Goal: Entertainment & Leisure: Consume media (video, audio)

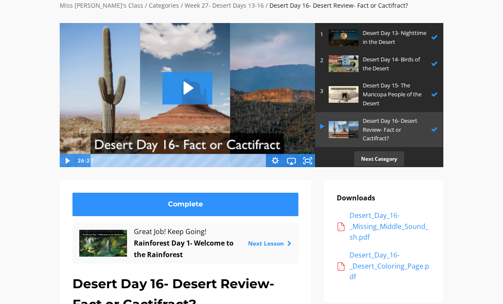
scroll to position [69, 0]
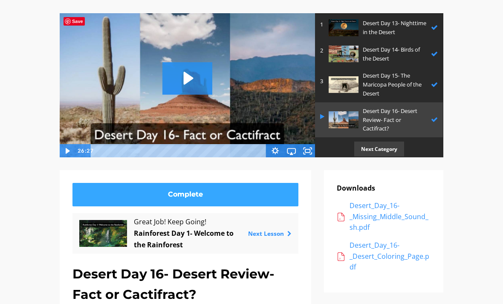
click at [276, 189] on link "Complete" at bounding box center [185, 194] width 226 height 23
click at [268, 194] on link "Complete" at bounding box center [185, 194] width 226 height 23
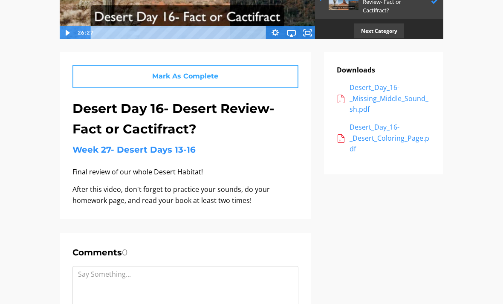
scroll to position [187, 0]
click at [393, 33] on p "Next Category" at bounding box center [379, 30] width 50 height 15
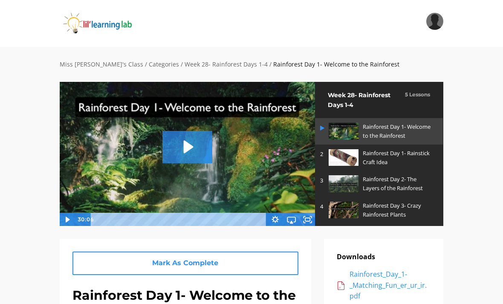
click at [194, 150] on icon "Play Video: sites/2147505858/video/np15Nv7QHmwa2IHLwRBQ_Rainforest_Day_1-_Welco…" at bounding box center [187, 147] width 50 height 32
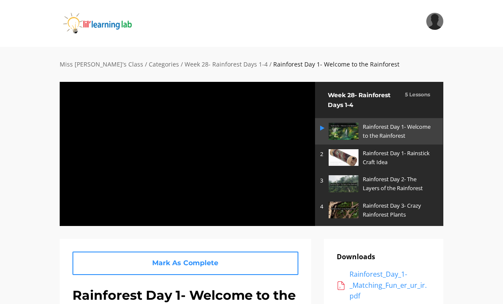
click at [275, 197] on div at bounding box center [187, 153] width 256 height 145
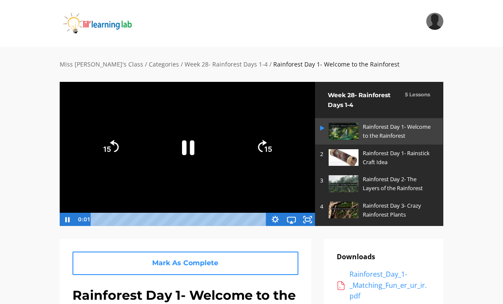
click at [308, 221] on rect "Fullscreen" at bounding box center [307, 219] width 5 height 3
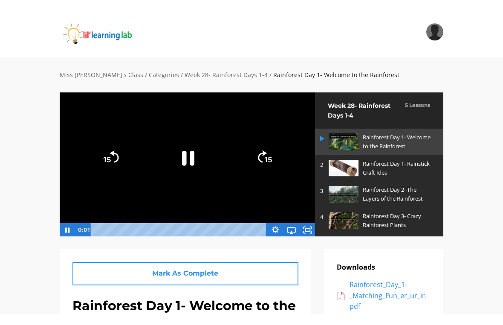
scroll to position [10, 0]
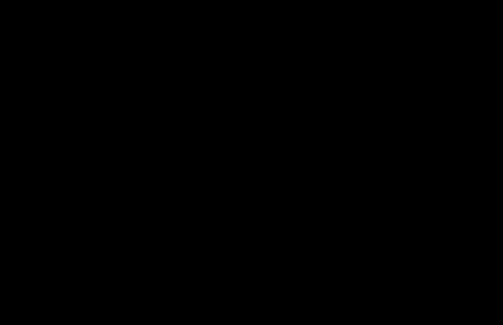
click at [254, 148] on div at bounding box center [251, 162] width 503 height 325
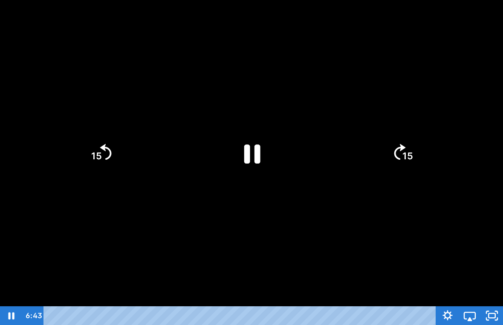
click at [240, 142] on icon "Pause" at bounding box center [251, 153] width 59 height 59
click at [268, 147] on icon "Play Video" at bounding box center [252, 153] width 66 height 66
click at [341, 228] on div at bounding box center [251, 162] width 503 height 325
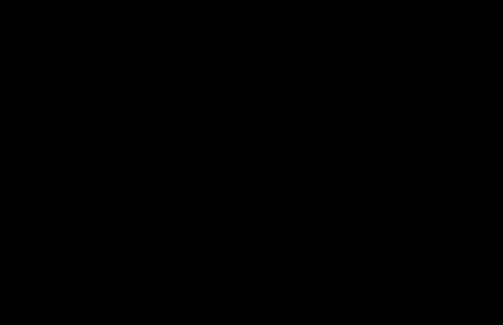
click at [283, 169] on div at bounding box center [251, 162] width 503 height 325
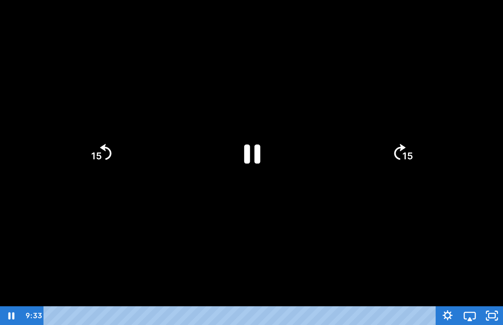
click at [247, 157] on icon "Pause" at bounding box center [252, 154] width 16 height 19
click at [257, 158] on icon "Play Video" at bounding box center [251, 153] width 59 height 59
click at [360, 226] on div at bounding box center [251, 162] width 503 height 325
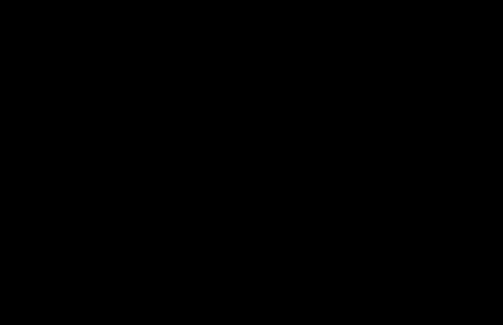
click at [361, 217] on div at bounding box center [251, 162] width 503 height 325
click at [106, 174] on div at bounding box center [251, 162] width 503 height 325
click at [294, 193] on div at bounding box center [251, 162] width 503 height 325
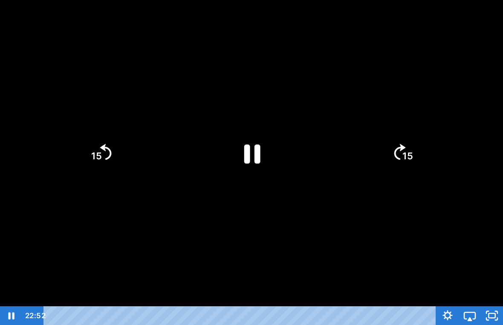
click at [242, 152] on icon "Pause" at bounding box center [251, 153] width 59 height 59
click at [246, 165] on icon "Play Video" at bounding box center [251, 153] width 59 height 59
click at [328, 209] on div at bounding box center [251, 162] width 503 height 325
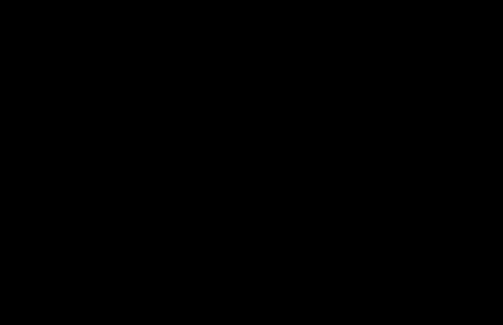
click at [317, 176] on div at bounding box center [251, 162] width 503 height 325
click at [0, 0] on html "Search My Library Settings Logout Miss Anna's Class / Categories / Week 28- Rai…" at bounding box center [251, 152] width 503 height 325
click at [213, 304] on html "Search My Library Settings Logout Miss Anna's Class / Categories / Week 28- Rai…" at bounding box center [251, 152] width 503 height 325
click at [179, 299] on div at bounding box center [251, 162] width 503 height 325
click at [133, 280] on div at bounding box center [251, 162] width 503 height 325
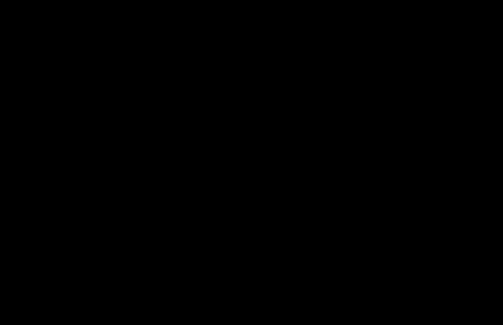
click at [159, 272] on div at bounding box center [251, 162] width 503 height 325
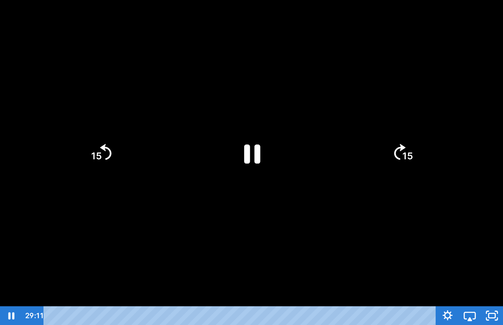
click at [157, 271] on div at bounding box center [251, 162] width 503 height 325
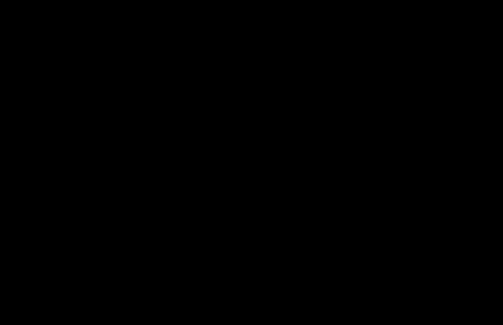
click at [154, 272] on div at bounding box center [251, 162] width 503 height 325
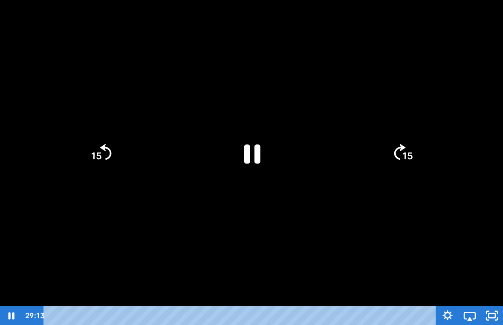
click at [153, 275] on div at bounding box center [251, 162] width 503 height 325
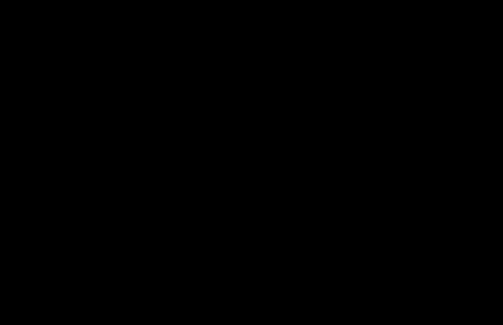
click at [154, 278] on div at bounding box center [251, 162] width 503 height 325
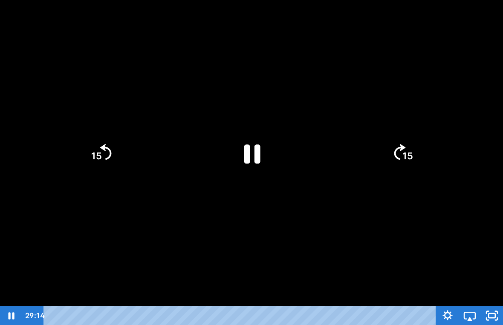
click at [153, 283] on div at bounding box center [251, 162] width 503 height 325
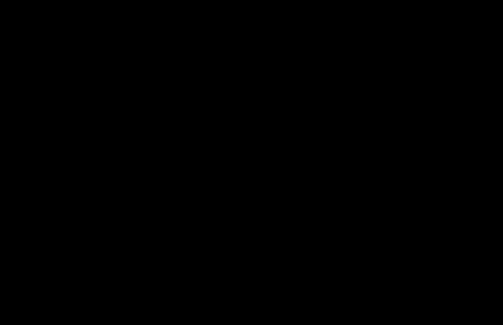
click at [152, 285] on div at bounding box center [251, 162] width 503 height 325
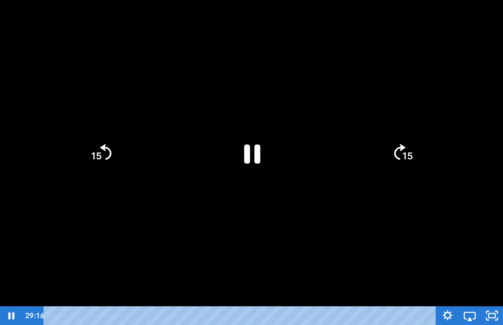
click at [151, 286] on div at bounding box center [251, 162] width 503 height 325
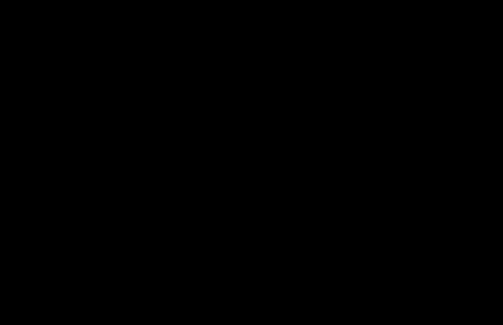
click at [149, 290] on div at bounding box center [251, 162] width 503 height 325
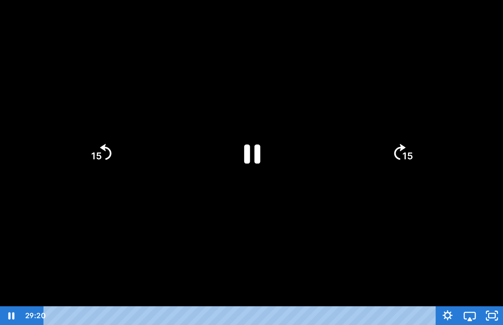
click at [146, 295] on div at bounding box center [251, 162] width 503 height 325
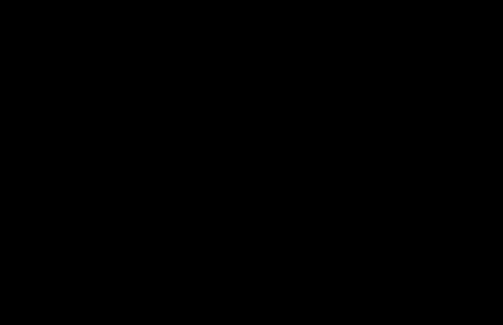
click at [151, 241] on div at bounding box center [251, 162] width 503 height 325
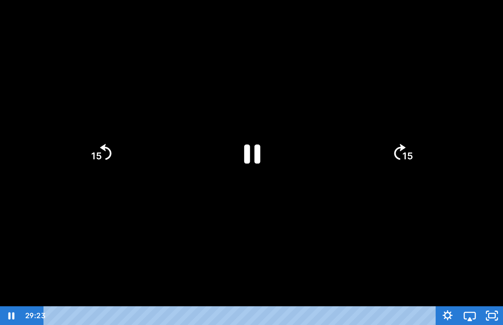
click at [151, 241] on div at bounding box center [251, 162] width 503 height 325
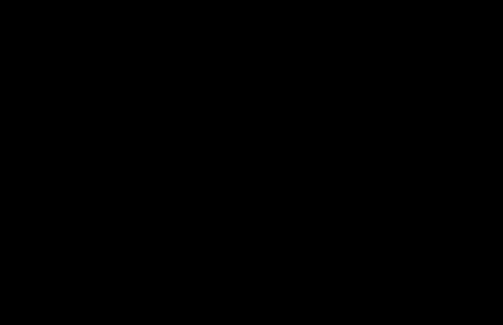
click at [151, 241] on div at bounding box center [251, 162] width 503 height 325
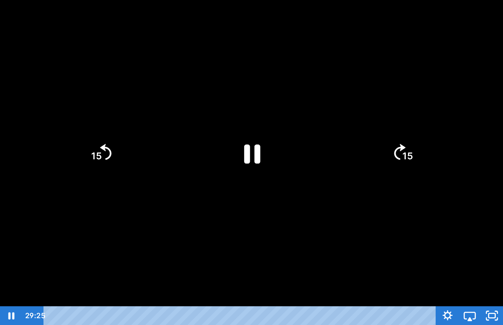
click at [151, 241] on div at bounding box center [251, 162] width 503 height 325
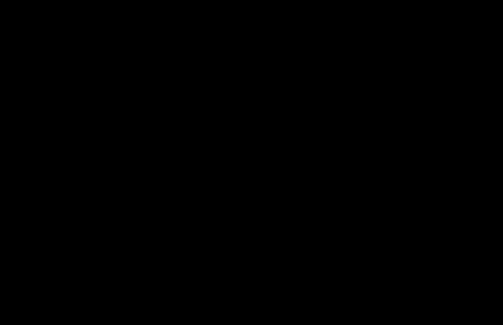
click at [151, 241] on div at bounding box center [251, 162] width 503 height 325
click at [153, 241] on div at bounding box center [251, 162] width 503 height 325
click at [228, 205] on html "Search My Library Settings Logout Miss Anna's Class / Categories / Week 28- Rai…" at bounding box center [251, 152] width 503 height 325
click at [228, 205] on div at bounding box center [251, 162] width 503 height 325
click at [174, 203] on div at bounding box center [251, 162] width 503 height 325
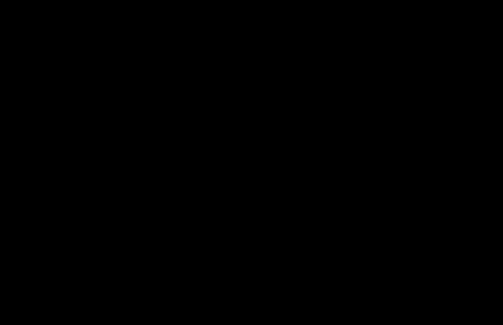
click at [228, 257] on div at bounding box center [251, 162] width 503 height 325
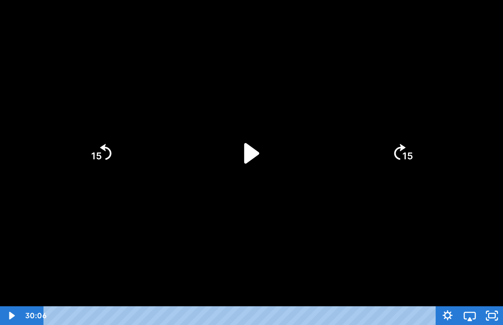
click at [493, 304] on icon "Unfullscreen" at bounding box center [492, 316] width 22 height 19
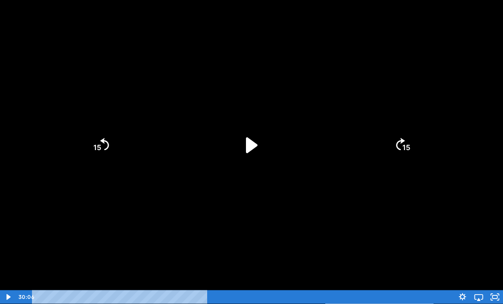
scroll to position [147, 0]
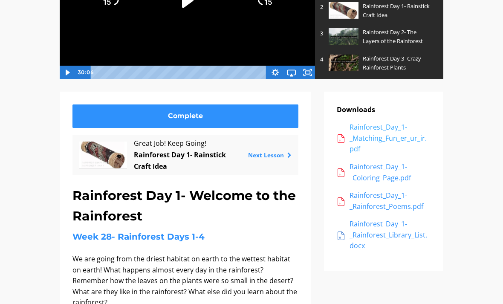
click at [422, 132] on div "Rainforest_Day_1-_Matching_Fun_er_ur_ir.pdf" at bounding box center [390, 138] width 81 height 33
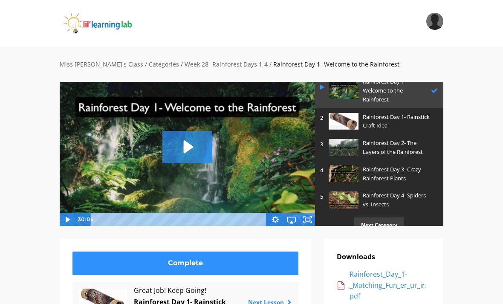
scroll to position [46, 0]
click at [366, 113] on p "Rainforest Day 1- Rainstick Craft Idea" at bounding box center [398, 121] width 71 height 18
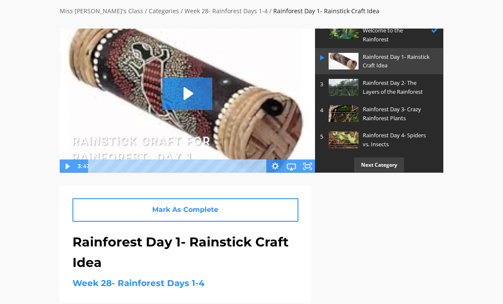
scroll to position [52, 0]
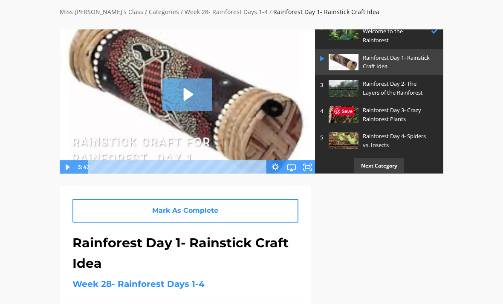
click at [191, 98] on icon "Play Video: sites/2147505858/video/6FvdHwpHTxuzZ5uEga5b_Rainforest_Day_1-Rainst…" at bounding box center [187, 94] width 50 height 32
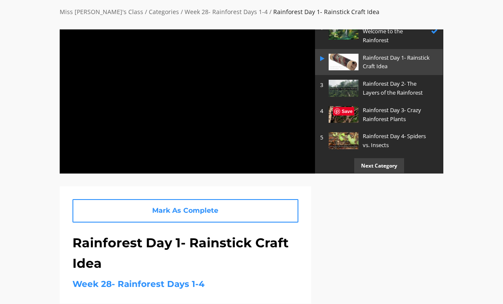
click at [279, 136] on div at bounding box center [187, 101] width 256 height 145
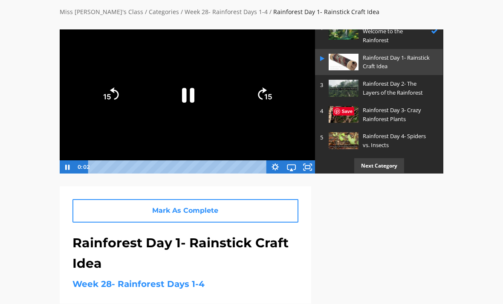
click at [314, 165] on icon "Fullscreen" at bounding box center [307, 167] width 16 height 14
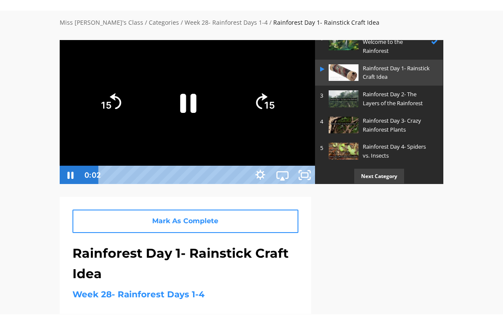
scroll to position [10, 0]
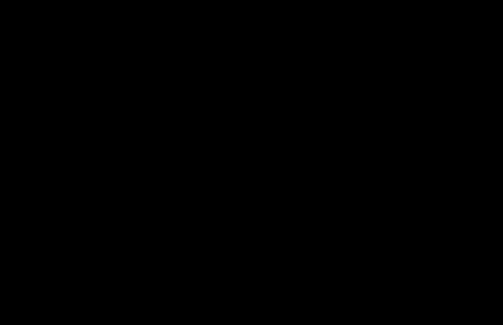
click at [184, 237] on div at bounding box center [251, 162] width 503 height 325
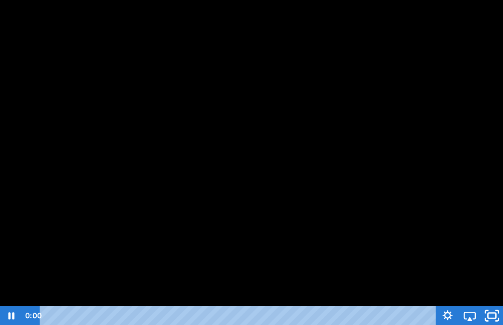
click at [484, 304] on icon "Unfullscreen" at bounding box center [492, 316] width 26 height 23
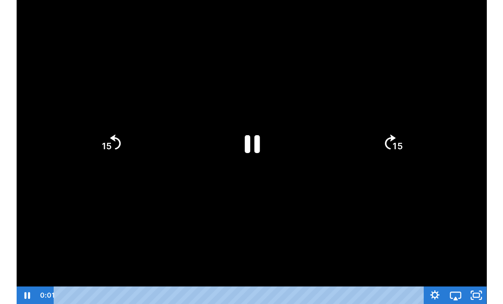
scroll to position [52, 0]
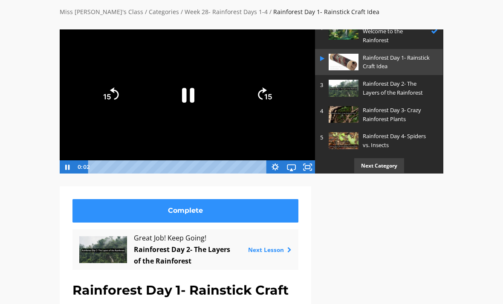
click at [346, 86] on img at bounding box center [344, 88] width 30 height 17
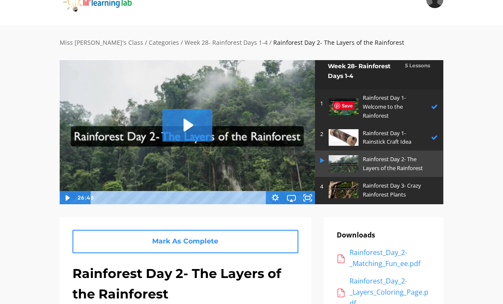
scroll to position [21, 0]
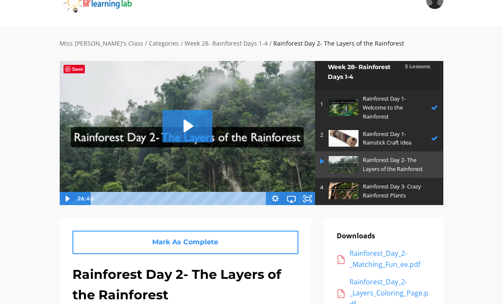
click at [328, 198] on link "4 Rainforest Day 3- Crazy Rainforest Plants" at bounding box center [379, 191] width 128 height 26
click at [305, 198] on rect "Fullscreen" at bounding box center [307, 198] width 5 height 3
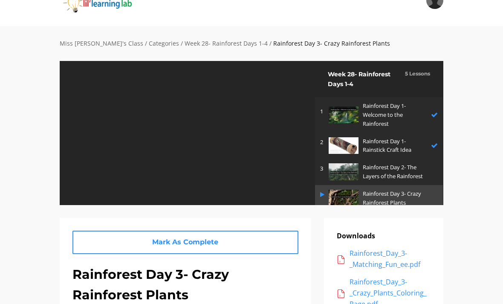
scroll to position [33, 0]
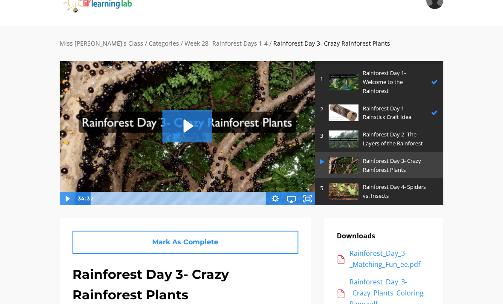
click at [376, 135] on p "Rainforest Day 2- The Layers of the Rainforest" at bounding box center [398, 139] width 71 height 18
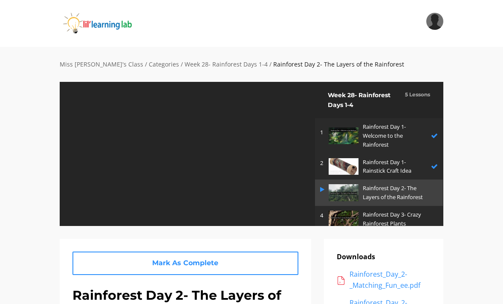
scroll to position [7, 0]
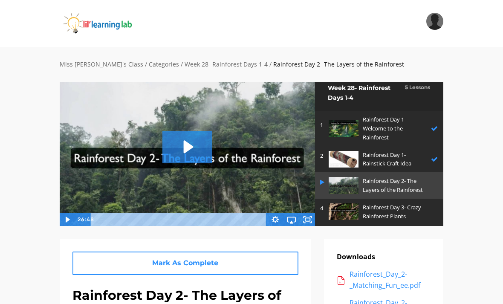
click at [188, 141] on icon "Play Video: sites/2147505858/video/hy9U1tPRuey5tyXh4XjZ_Rainforest_Day_2-_The_L…" at bounding box center [187, 147] width 50 height 32
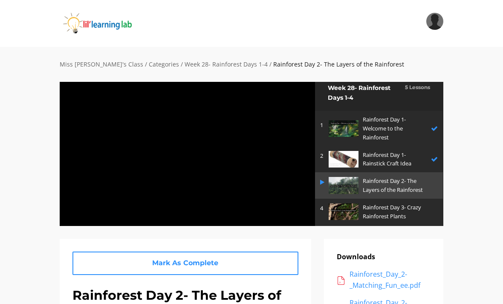
click at [281, 204] on div at bounding box center [187, 153] width 256 height 145
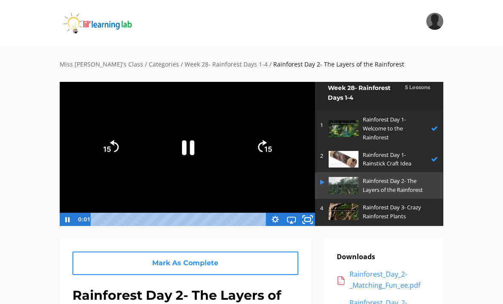
click at [311, 218] on icon "Fullscreen" at bounding box center [308, 219] width 20 height 16
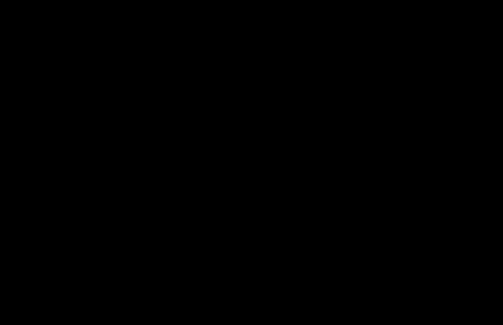
click at [389, 138] on div at bounding box center [251, 162] width 503 height 325
click at [304, 156] on div at bounding box center [251, 162] width 503 height 325
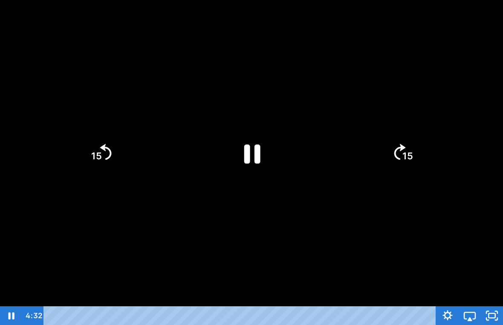
click at [411, 150] on tspan "15" at bounding box center [407, 155] width 11 height 11
click at [411, 150] on icon "15" at bounding box center [402, 153] width 41 height 41
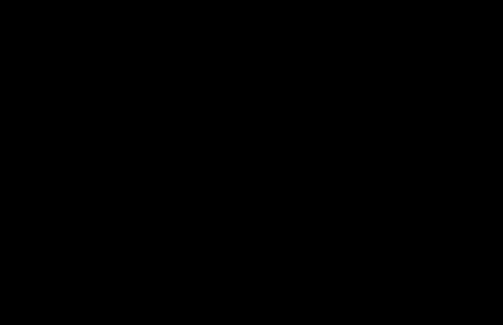
click at [220, 229] on div at bounding box center [251, 162] width 503 height 325
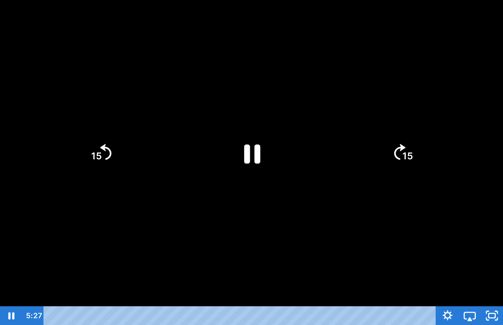
click at [180, 260] on div at bounding box center [251, 162] width 503 height 325
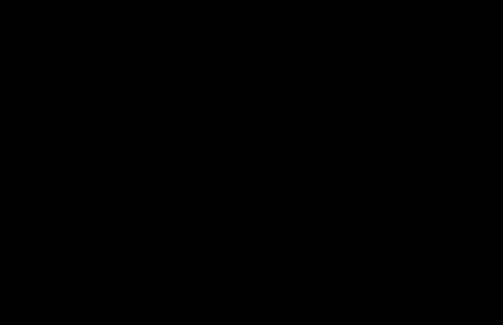
click at [203, 184] on div at bounding box center [251, 162] width 503 height 325
click at [250, 163] on div at bounding box center [251, 162] width 503 height 325
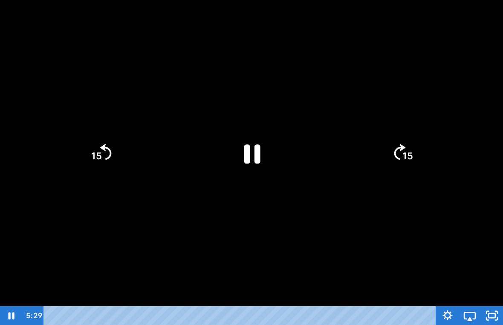
click at [254, 162] on icon "Pause" at bounding box center [251, 153] width 59 height 59
click at [113, 156] on icon "15" at bounding box center [100, 153] width 41 height 41
click at [99, 161] on tspan "15" at bounding box center [96, 155] width 11 height 11
click at [258, 161] on icon "Play Video" at bounding box center [251, 153] width 59 height 59
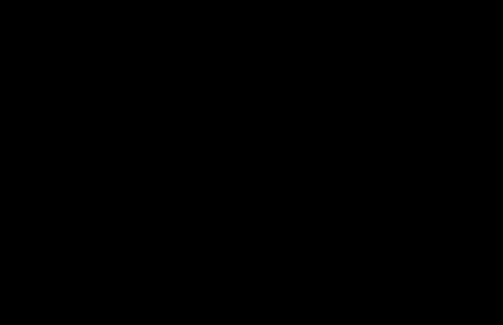
click at [463, 149] on div at bounding box center [251, 162] width 503 height 325
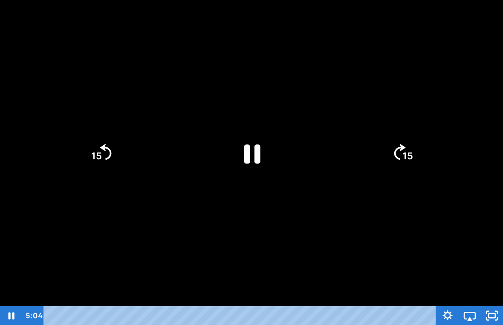
click at [404, 165] on icon "15" at bounding box center [402, 153] width 41 height 41
click at [404, 155] on tspan "15" at bounding box center [408, 156] width 12 height 13
click at [260, 143] on icon "Pause" at bounding box center [251, 153] width 59 height 59
click at [359, 199] on div at bounding box center [251, 162] width 503 height 325
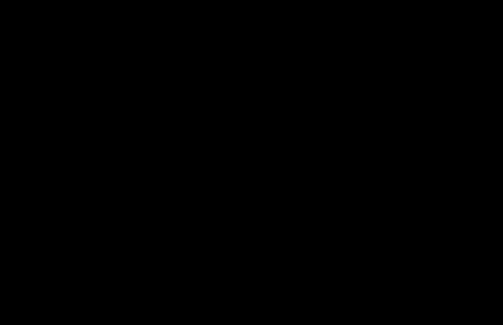
click at [218, 159] on div at bounding box center [251, 162] width 503 height 325
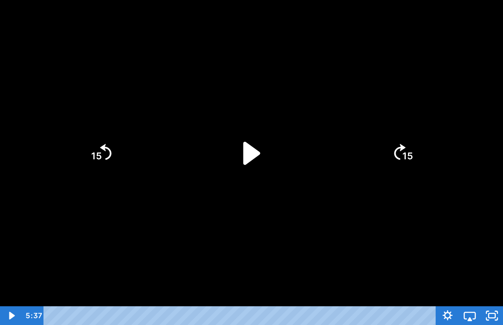
click at [251, 157] on icon "Play Video" at bounding box center [251, 153] width 17 height 23
click at [407, 151] on tspan "15" at bounding box center [408, 156] width 12 height 13
click at [410, 150] on text "15" at bounding box center [407, 155] width 11 height 11
click at [402, 152] on text "15" at bounding box center [407, 155] width 11 height 11
click at [402, 152] on icon "15" at bounding box center [402, 153] width 46 height 46
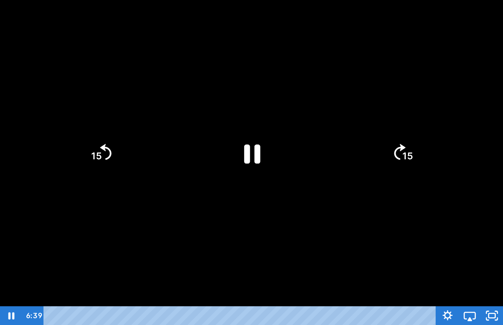
click at [402, 161] on icon "15" at bounding box center [402, 153] width 41 height 41
click at [402, 159] on icon "Skip ahead 15 seconds" at bounding box center [400, 152] width 12 height 16
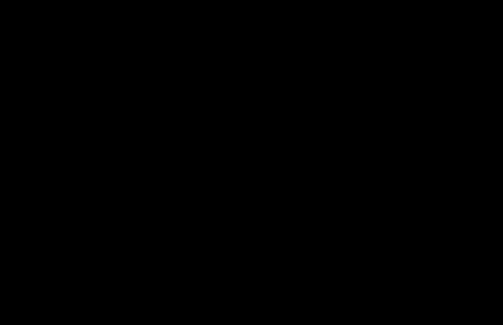
click at [283, 173] on div at bounding box center [251, 162] width 503 height 325
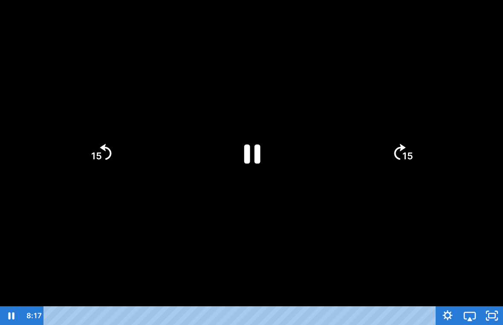
click at [289, 142] on div at bounding box center [251, 162] width 503 height 325
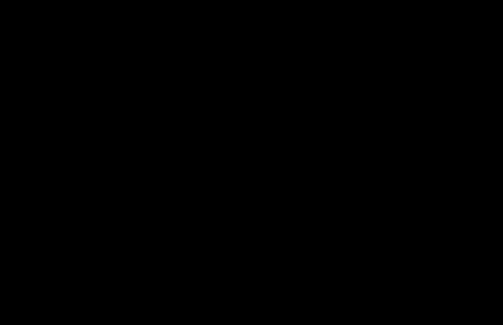
click at [269, 167] on div at bounding box center [251, 162] width 503 height 325
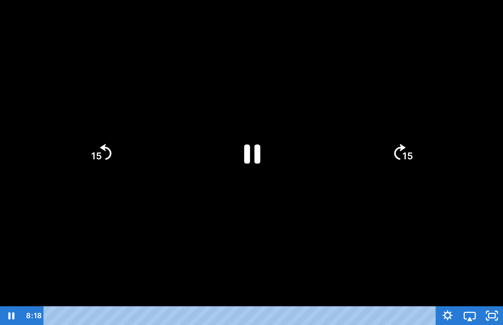
click at [261, 176] on icon "Pause" at bounding box center [251, 153] width 59 height 59
click at [98, 168] on icon "15" at bounding box center [100, 153] width 41 height 41
click at [114, 159] on icon "15" at bounding box center [100, 153] width 41 height 41
click at [252, 153] on icon "Play Video" at bounding box center [251, 153] width 15 height 20
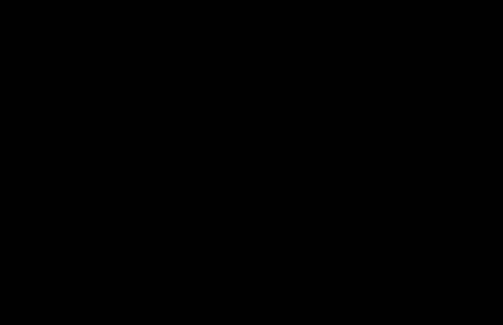
click at [267, 121] on div at bounding box center [251, 162] width 503 height 325
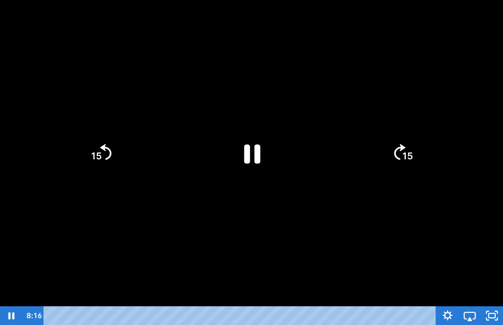
click at [98, 138] on icon "15" at bounding box center [100, 153] width 41 height 41
click at [90, 162] on icon "15" at bounding box center [101, 153] width 46 height 46
click at [257, 159] on icon "Pause" at bounding box center [252, 153] width 18 height 21
click at [243, 165] on icon "Play Video" at bounding box center [251, 153] width 59 height 59
click at [419, 150] on icon "15" at bounding box center [402, 153] width 46 height 46
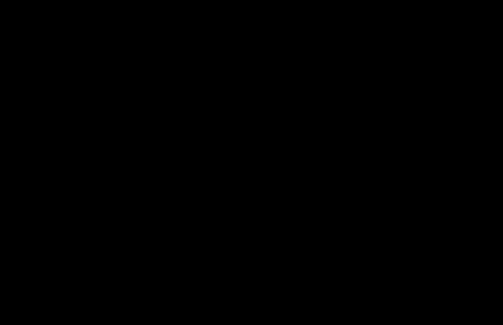
click at [260, 146] on div at bounding box center [251, 162] width 503 height 325
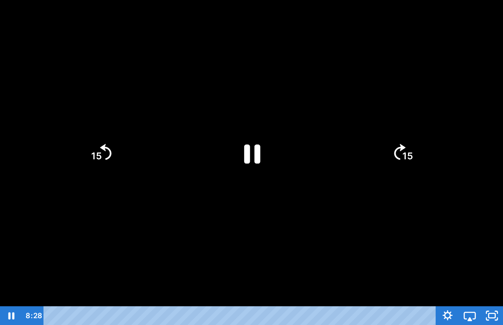
click at [251, 166] on icon "Pause" at bounding box center [251, 153] width 59 height 59
click at [261, 117] on div at bounding box center [251, 162] width 503 height 325
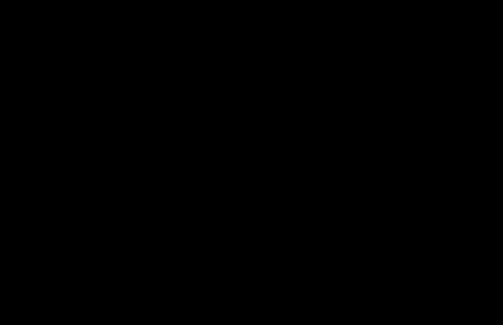
click at [260, 175] on div at bounding box center [251, 162] width 503 height 325
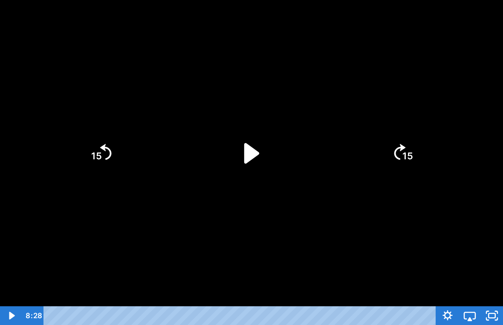
click at [254, 156] on icon "Play Video" at bounding box center [251, 153] width 15 height 20
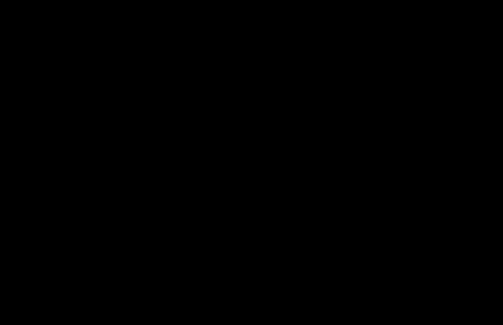
click at [254, 166] on div at bounding box center [251, 162] width 503 height 325
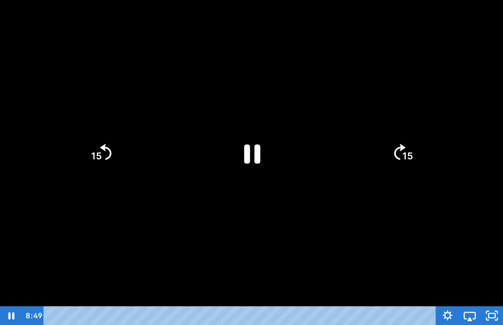
click at [246, 167] on icon "Pause" at bounding box center [251, 153] width 59 height 59
click at [50, 212] on div at bounding box center [251, 162] width 503 height 325
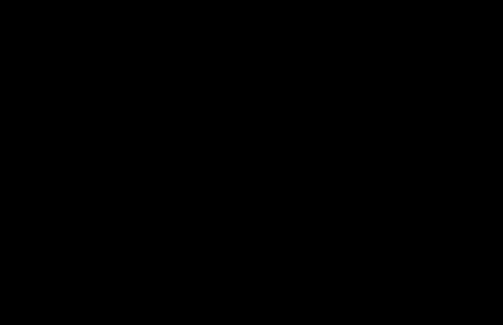
click at [307, 157] on div at bounding box center [251, 162] width 503 height 325
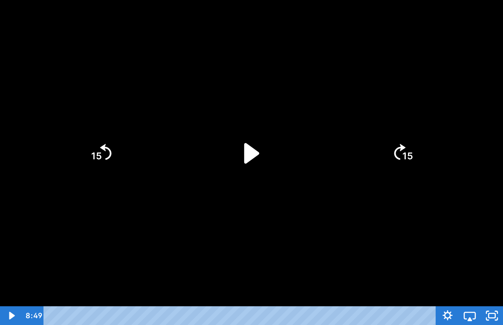
click at [262, 137] on icon "Play Video" at bounding box center [251, 153] width 59 height 59
click at [275, 155] on icon "Play Video" at bounding box center [252, 153] width 66 height 66
click at [324, 190] on div at bounding box center [251, 162] width 503 height 325
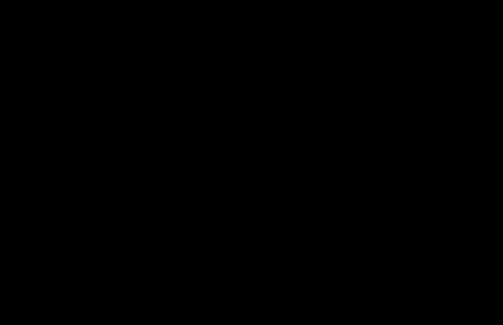
click at [332, 103] on div at bounding box center [251, 162] width 503 height 325
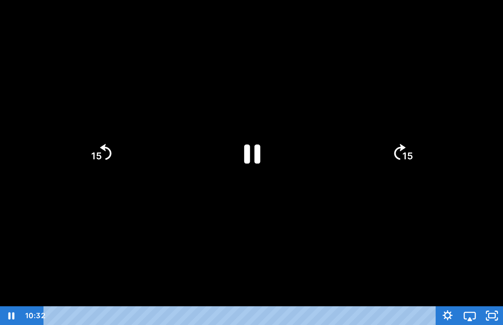
click at [274, 157] on icon "Pause" at bounding box center [251, 153] width 59 height 59
click at [250, 113] on div at bounding box center [251, 162] width 503 height 325
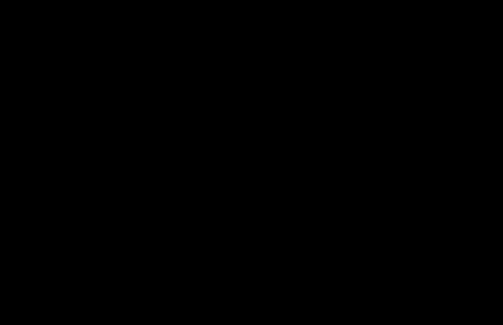
click at [277, 136] on div at bounding box center [251, 162] width 503 height 325
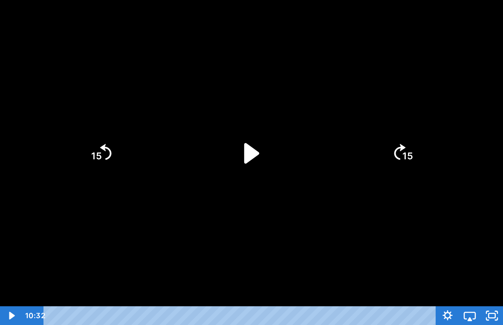
click at [254, 175] on icon "Play Video" at bounding box center [251, 153] width 59 height 59
click at [266, 165] on icon "Pause" at bounding box center [251, 153] width 59 height 59
click at [261, 155] on icon "Play Video" at bounding box center [252, 153] width 66 height 66
click at [237, 245] on div at bounding box center [251, 162] width 503 height 325
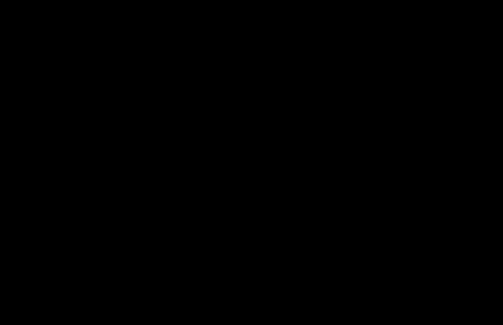
click at [234, 175] on div at bounding box center [251, 162] width 503 height 325
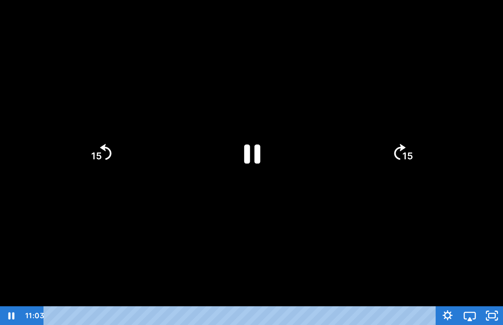
click at [254, 149] on icon "Pause" at bounding box center [251, 153] width 59 height 59
click at [332, 62] on div at bounding box center [251, 162] width 503 height 325
